Goal: Task Accomplishment & Management: Complete application form

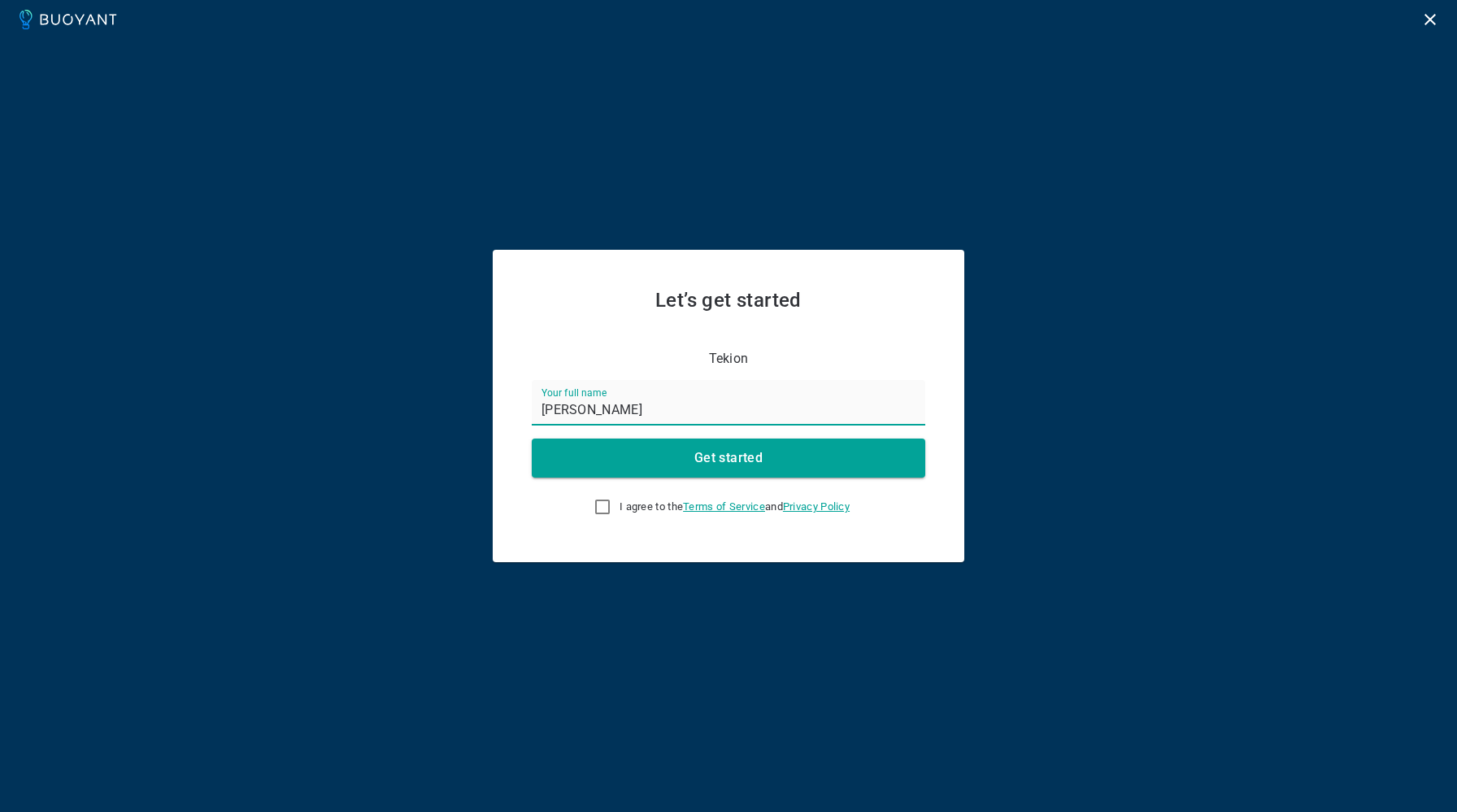
click at [640, 349] on div "Tekion" at bounding box center [718, 348] width 414 height 36
click at [605, 507] on input "I agree to the Terms of Service and Privacy Policy" at bounding box center [602, 506] width 19 height 19
checkbox input "true"
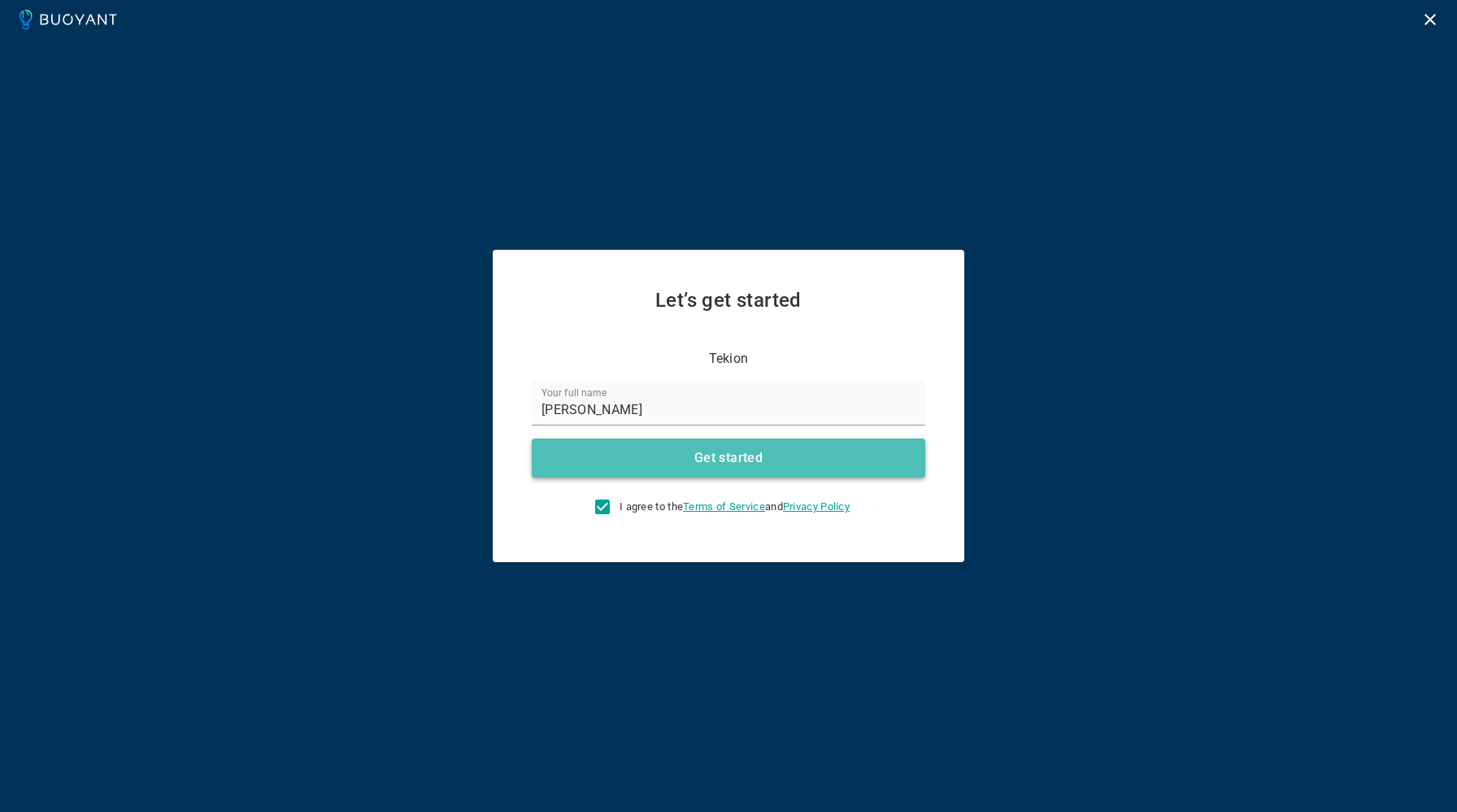
click at [678, 461] on button "Get started" at bounding box center [728, 458] width 393 height 39
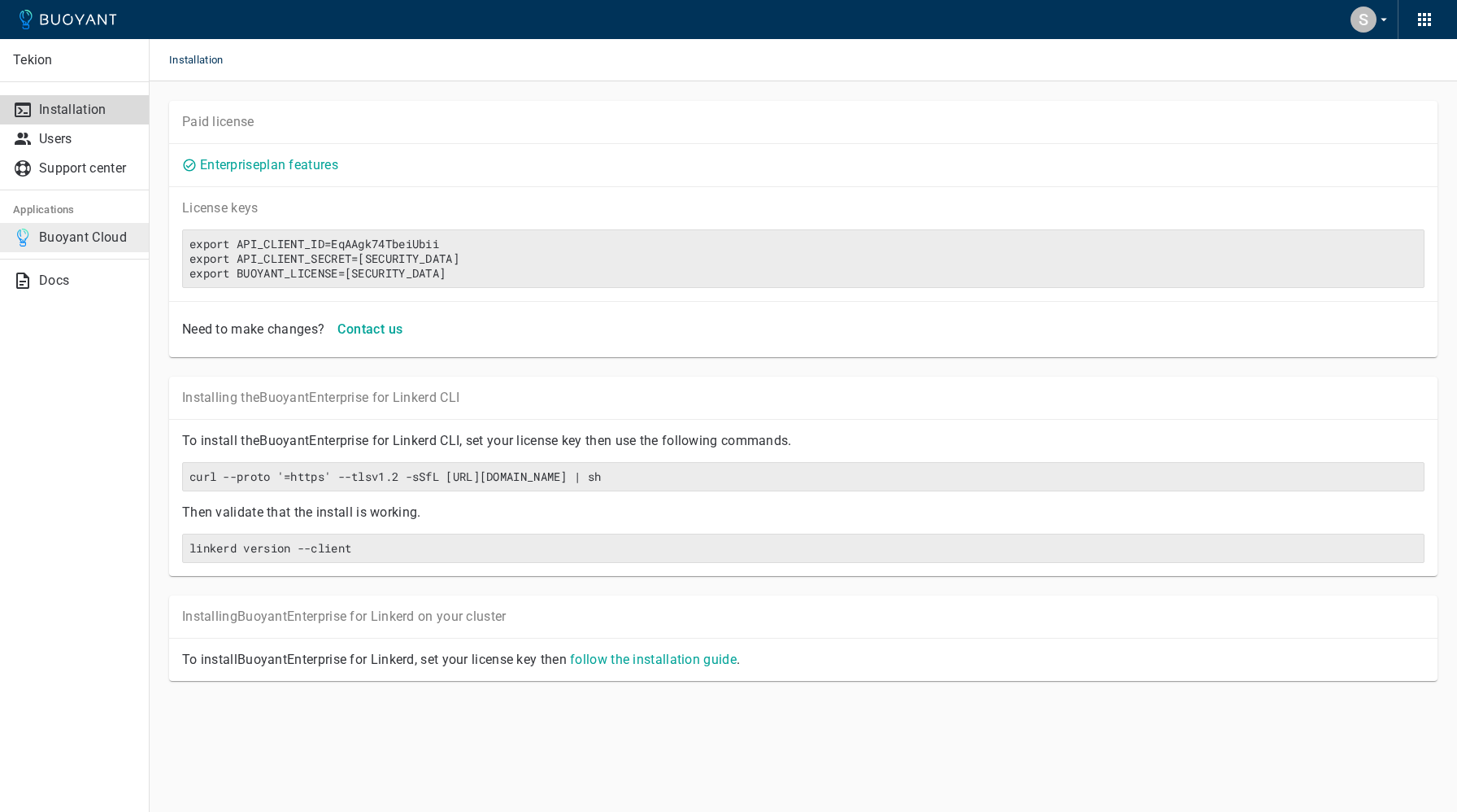
click at [98, 244] on p "Buoyant Cloud" at bounding box center [88, 237] width 97 height 16
